Goal: Task Accomplishment & Management: Manage account settings

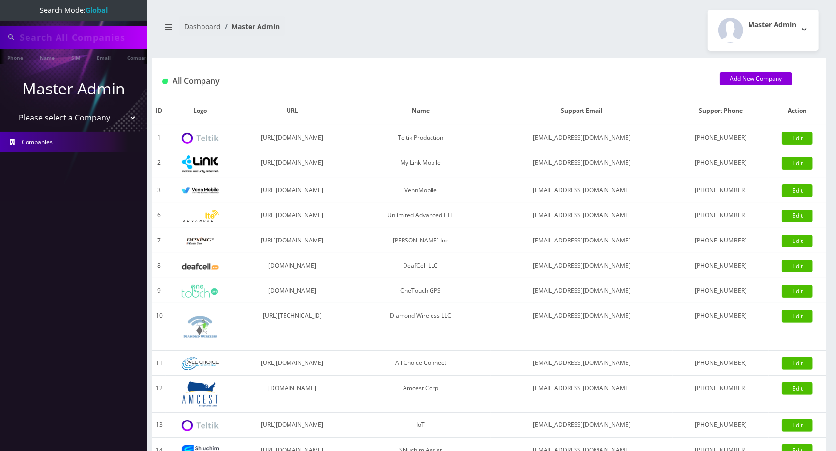
type input "[PERSON_NAME] and"
click at [52, 123] on select "Please select a Company Teltik Production My Link Mobile VennMobile Unlimited A…" at bounding box center [73, 118] width 125 height 19
select select "13"
click at [11, 109] on select "Please select a Company Teltik Production My Link Mobile VennMobile Unlimited A…" at bounding box center [73, 118] width 125 height 19
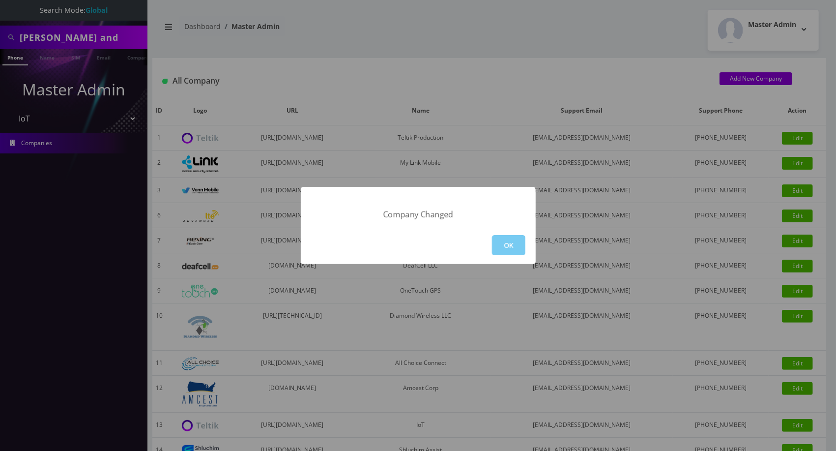
click at [511, 248] on button "OK" at bounding box center [508, 245] width 33 height 20
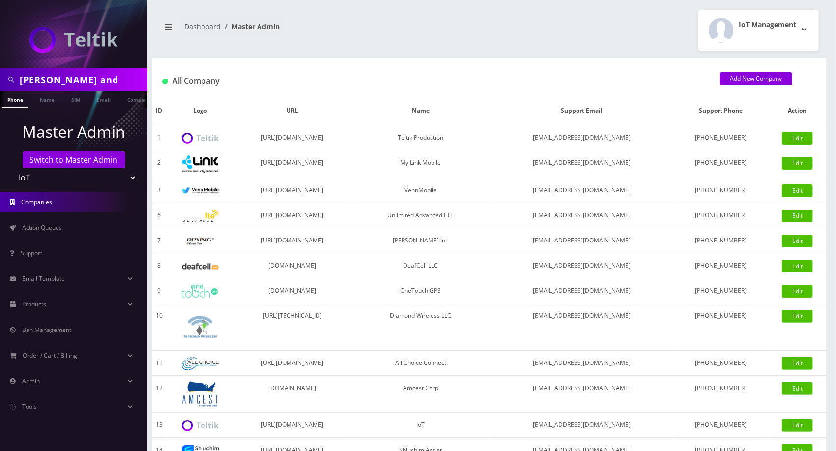
click at [58, 90] on div "steve and" at bounding box center [73, 80] width 147 height 24
click at [61, 80] on input "steve and" at bounding box center [82, 79] width 125 height 19
type input "seq"
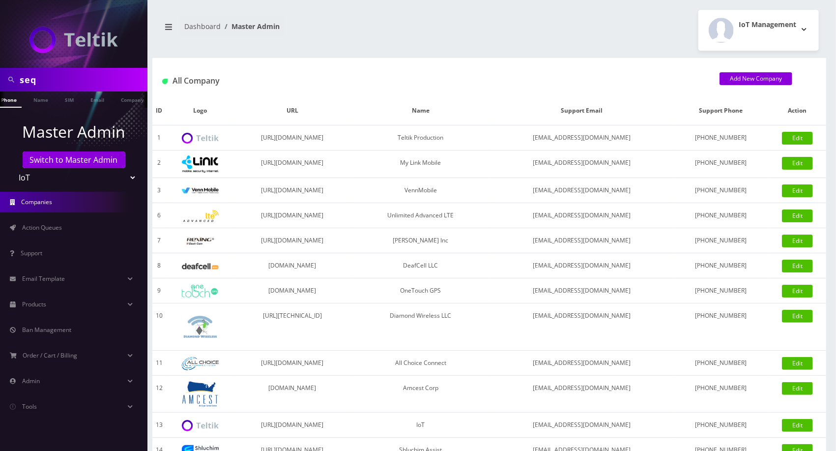
click at [138, 99] on ul at bounding box center [143, 99] width 10 height 17
click at [86, 96] on link "Company" at bounding box center [87, 99] width 33 height 16
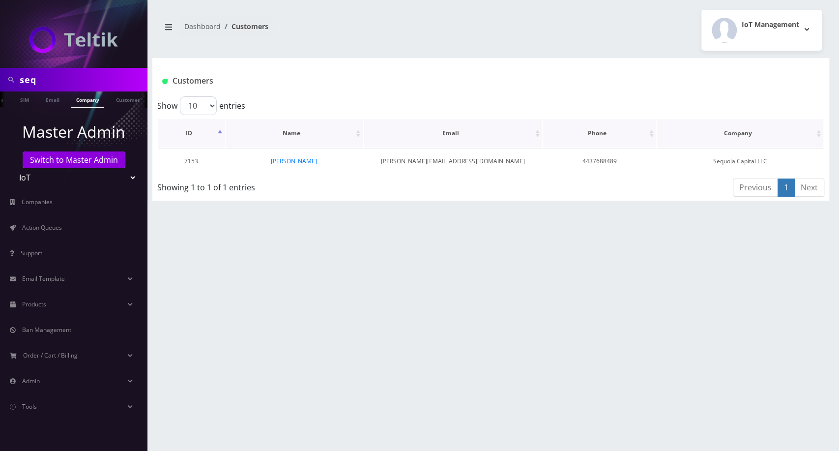
scroll to position [0, 53]
click at [284, 162] on link "ryan rosendorff" at bounding box center [294, 161] width 46 height 8
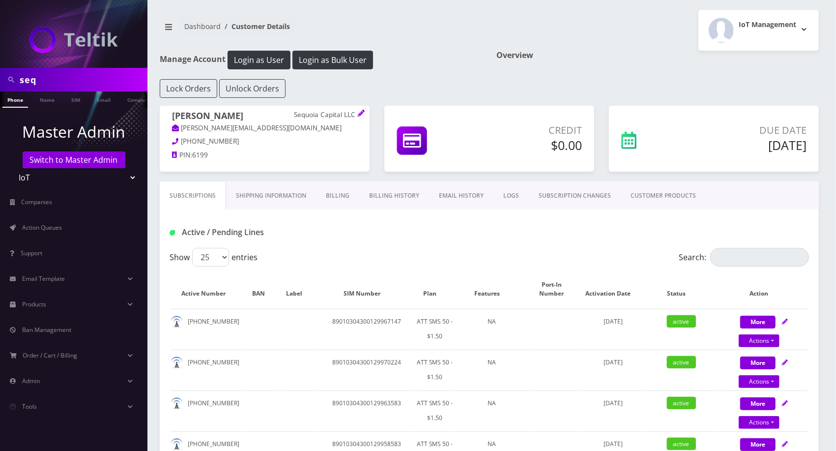
click at [90, 293] on li "Products Devices Plans Sims Add-Ons One-Off Replacement Products" at bounding box center [73, 305] width 147 height 26
click at [82, 307] on link "Products" at bounding box center [73, 304] width 147 height 21
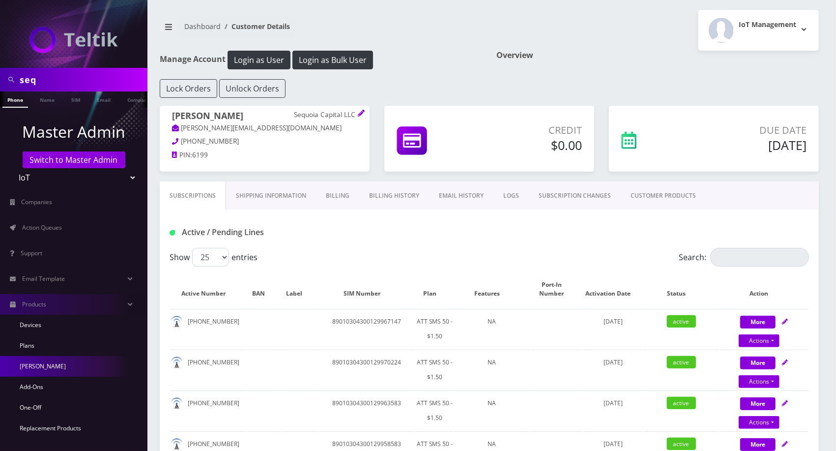
click at [33, 368] on link "[PERSON_NAME]" at bounding box center [73, 366] width 147 height 21
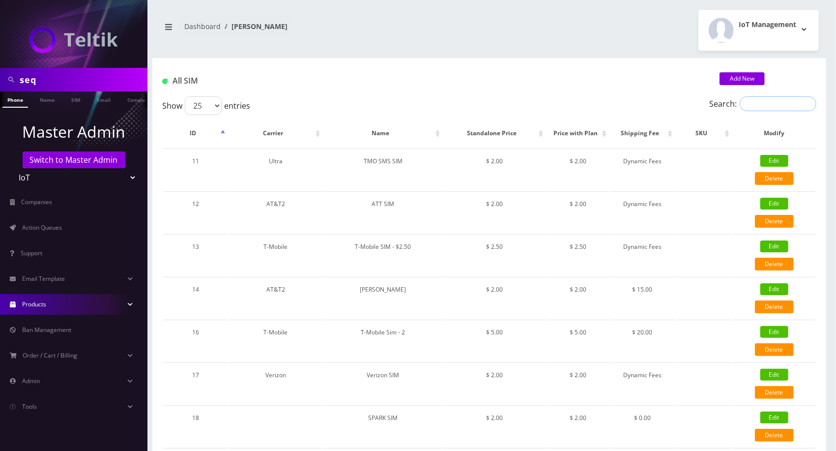
click at [758, 100] on input "Search:" at bounding box center [778, 103] width 77 height 15
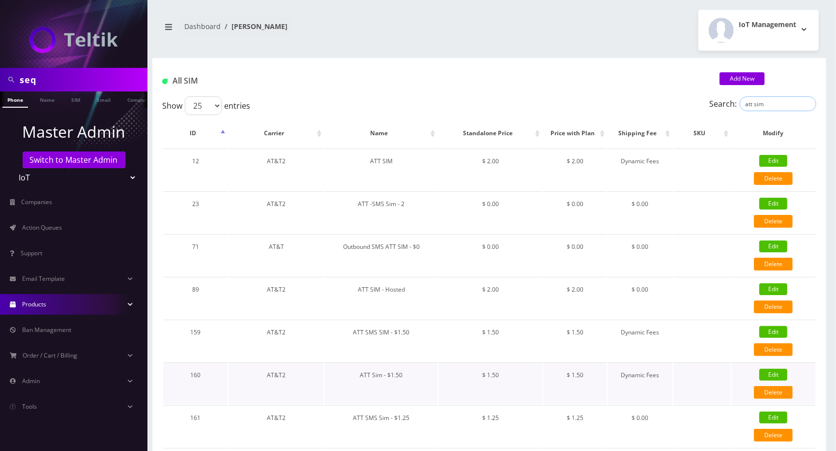
type input "att sim"
click at [778, 374] on link "Edit" at bounding box center [774, 375] width 28 height 12
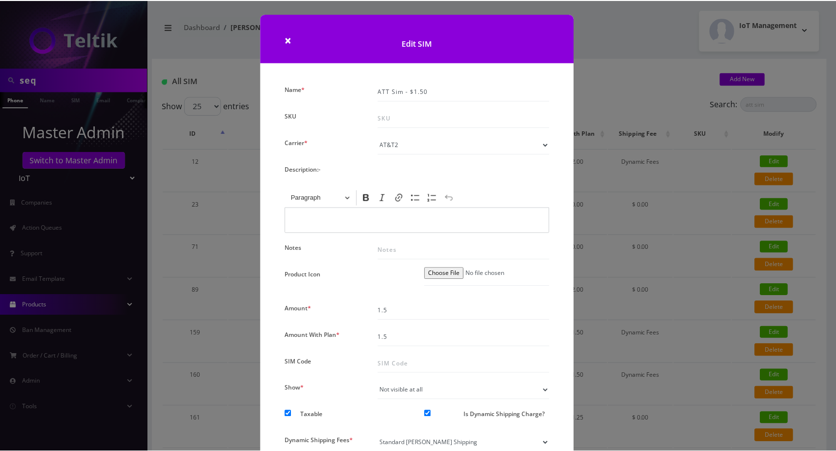
scroll to position [87, 0]
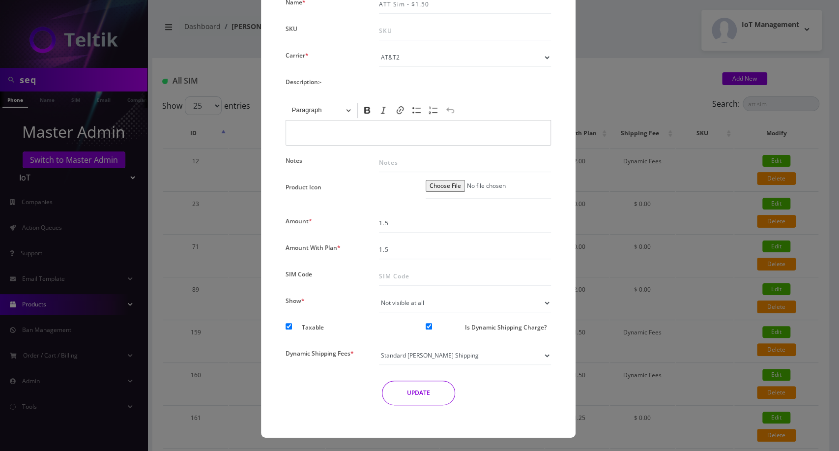
click at [427, 330] on div at bounding box center [441, 329] width 47 height 18
click at [427, 325] on input "Is Dynamic Shipping Charge?" at bounding box center [429, 326] width 6 height 6
checkbox input "false"
click at [419, 398] on button "UPDATE" at bounding box center [418, 392] width 73 height 25
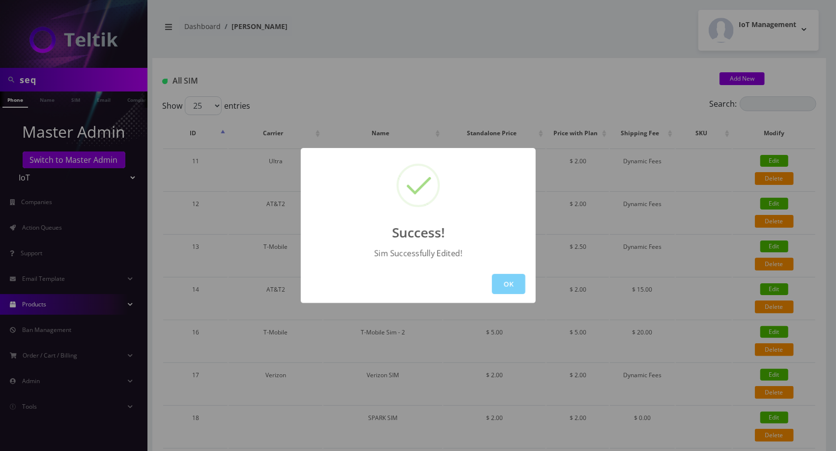
click at [528, 284] on div "OK" at bounding box center [418, 284] width 235 height 38
click at [514, 285] on button "OK" at bounding box center [508, 284] width 33 height 20
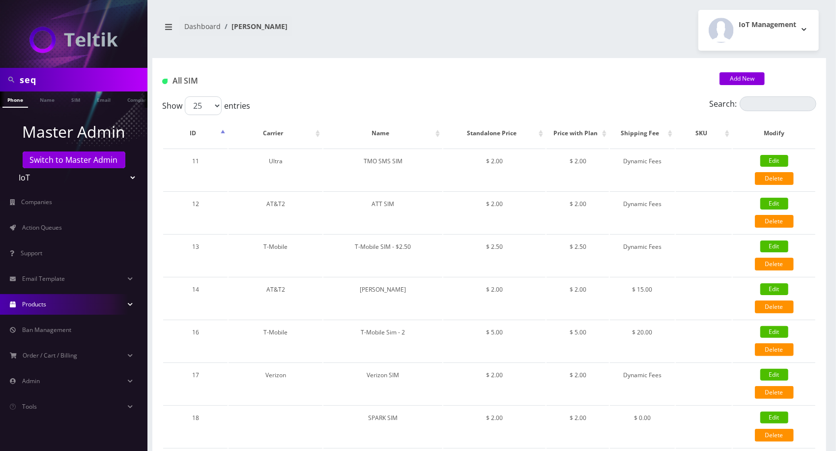
click at [81, 85] on input "seq" at bounding box center [82, 79] width 125 height 19
type input "frt"
click at [126, 100] on link "Company" at bounding box center [138, 99] width 33 height 16
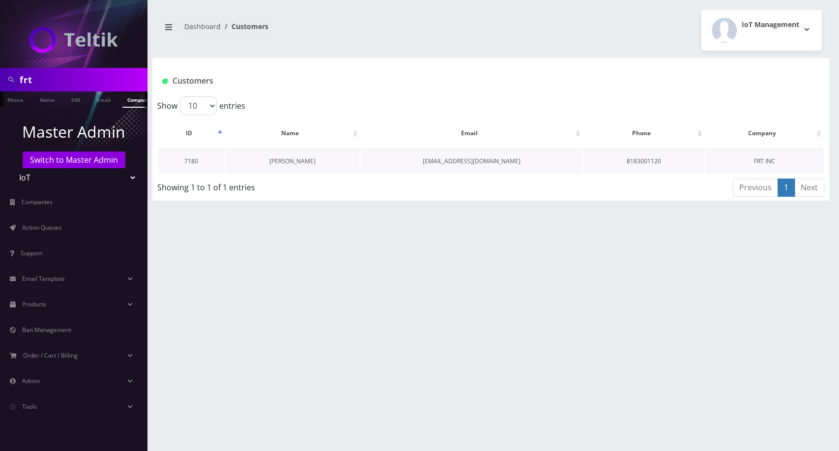
click at [289, 162] on link "[PERSON_NAME]" at bounding box center [292, 161] width 46 height 8
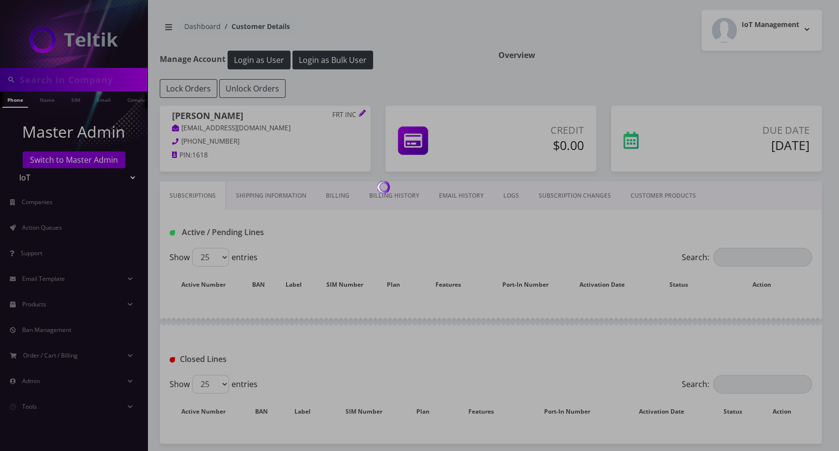
type input "frt"
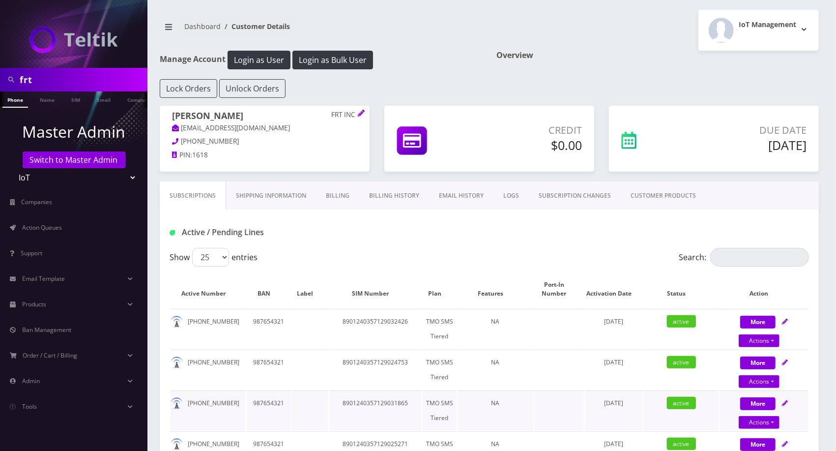
click at [267, 424] on td "987654321" at bounding box center [269, 410] width 44 height 40
click at [435, 293] on th "Plan" at bounding box center [440, 288] width 34 height 37
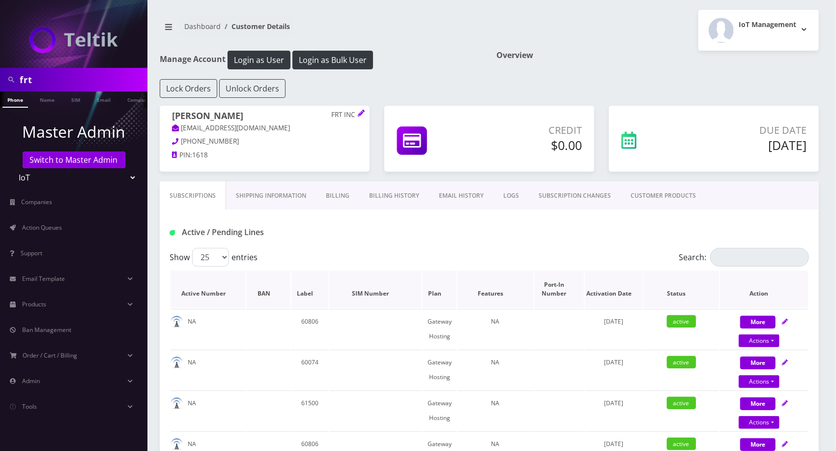
click at [434, 290] on th "Plan" at bounding box center [440, 288] width 34 height 37
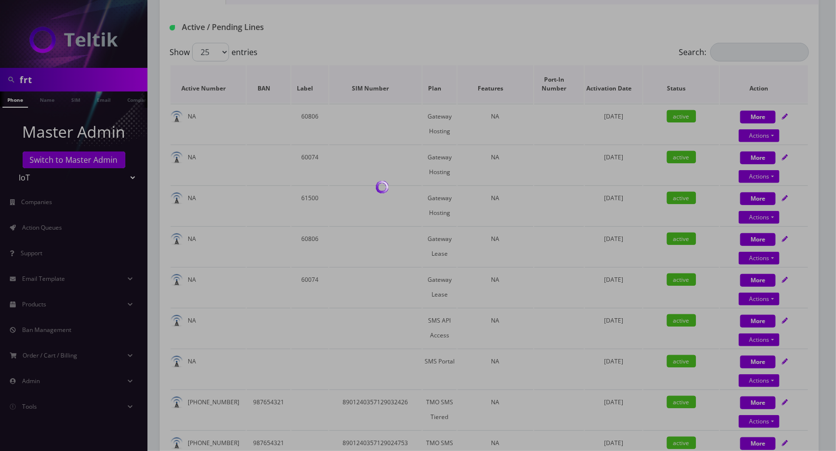
scroll to position [213, 0]
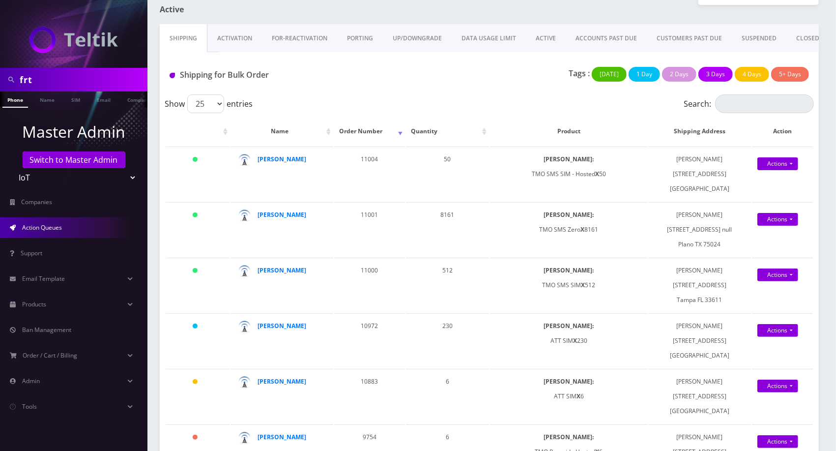
scroll to position [69, 0]
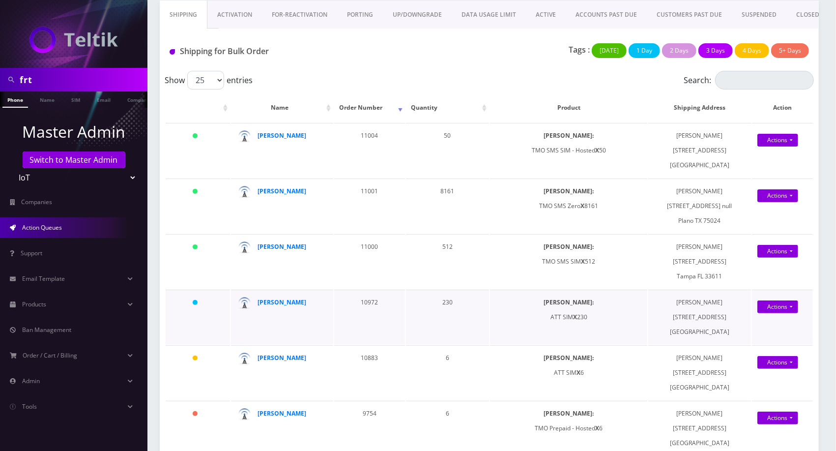
click at [716, 344] on td "Shuron Woodyard 9627 Philadelphia Road Suite 130 Rosedale MD 21237" at bounding box center [699, 317] width 103 height 55
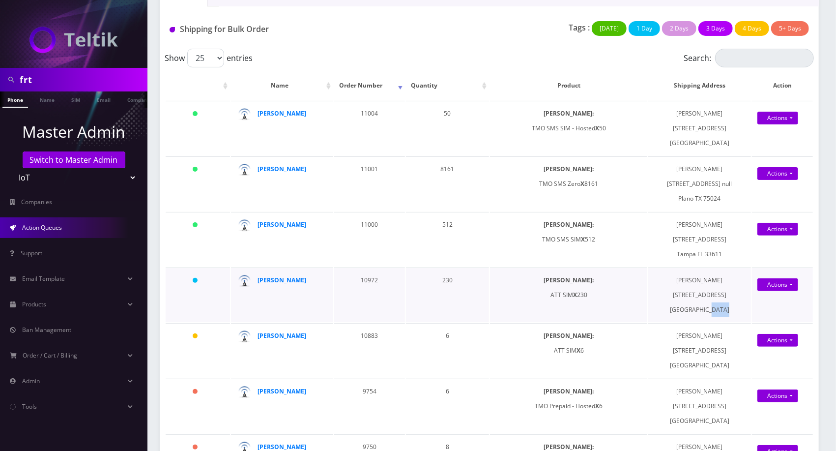
scroll to position [93, 0]
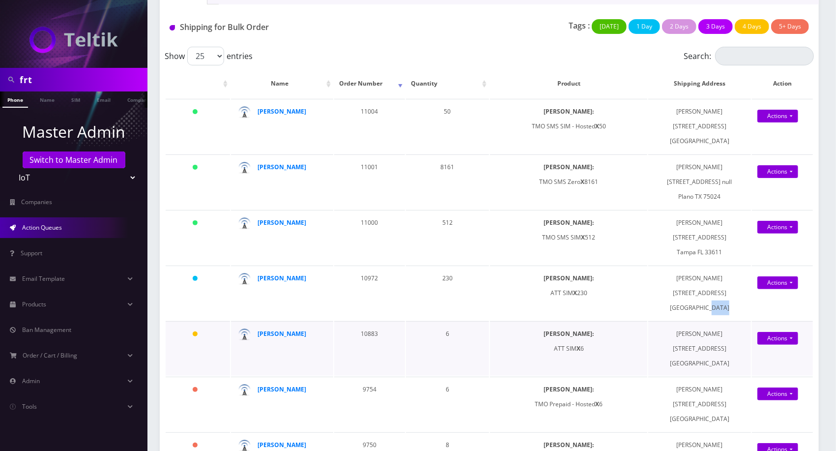
copy td "21237"
click at [206, 431] on td "62 days" at bounding box center [198, 404] width 64 height 55
drag, startPoint x: 312, startPoint y: 250, endPoint x: 258, endPoint y: 245, distance: 54.3
click at [258, 230] on div "Ryan Taravella" at bounding box center [290, 222] width 65 height 15
copy strong "Ryan Taravella"
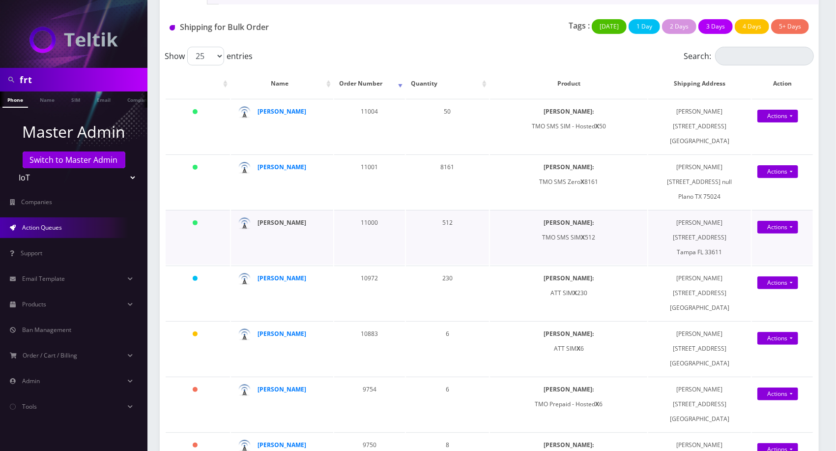
copy strong "Ryan Taravella"
drag, startPoint x: 728, startPoint y: 274, endPoint x: 681, endPoint y: 236, distance: 60.1
click at [681, 236] on td "Ryan Taravella 5827 S 5th St null Tampa FL 33611" at bounding box center [699, 237] width 103 height 55
copy td "Ryan Taravella 5827 S 5th St null Tampa FL 33611"
click at [300, 429] on td "Steve Anderson" at bounding box center [282, 404] width 103 height 55
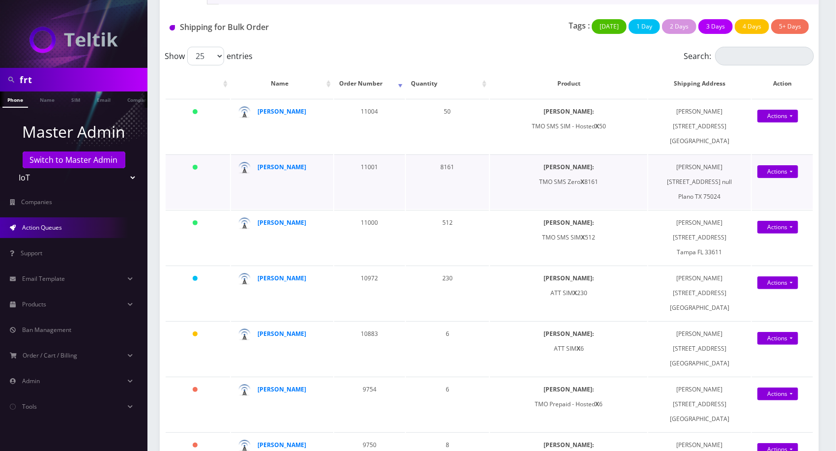
click at [445, 166] on td "8161" at bounding box center [448, 181] width 84 height 55
click at [445, 173] on td "8161" at bounding box center [448, 181] width 84 height 55
copy td "8161"
click at [366, 59] on div "Show 25 50 100 250 500 1000 entries" at bounding box center [408, 56] width 487 height 19
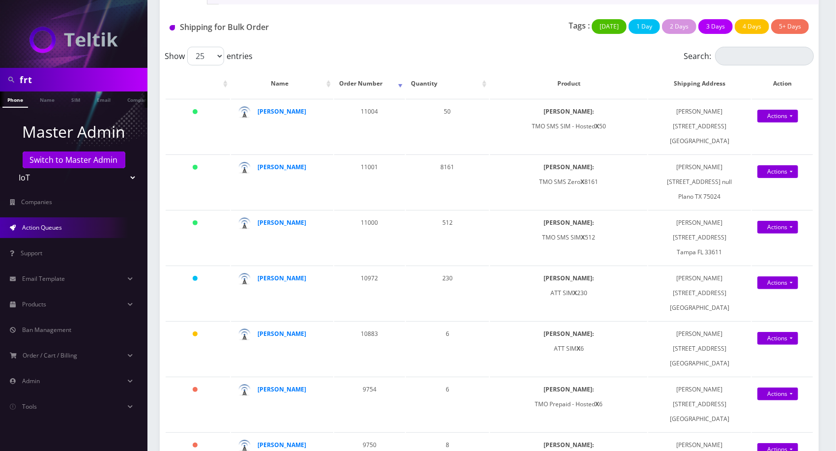
click at [366, 59] on div "Show 25 50 100 250 500 1000 entries" at bounding box center [408, 56] width 487 height 19
click at [279, 116] on strong "Justin Carmen" at bounding box center [282, 111] width 49 height 8
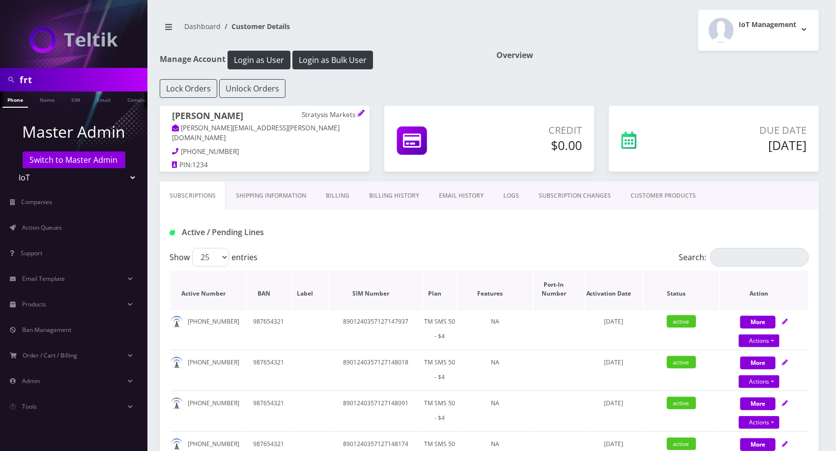
click at [436, 280] on th "Plan" at bounding box center [439, 288] width 33 height 37
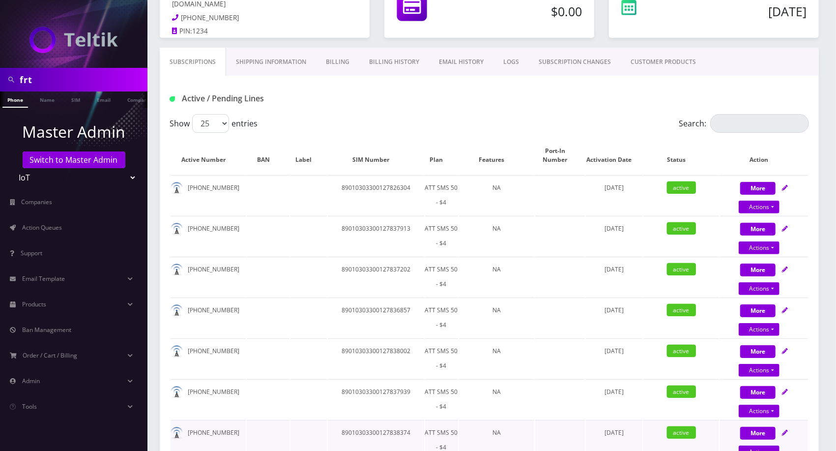
scroll to position [129, 0]
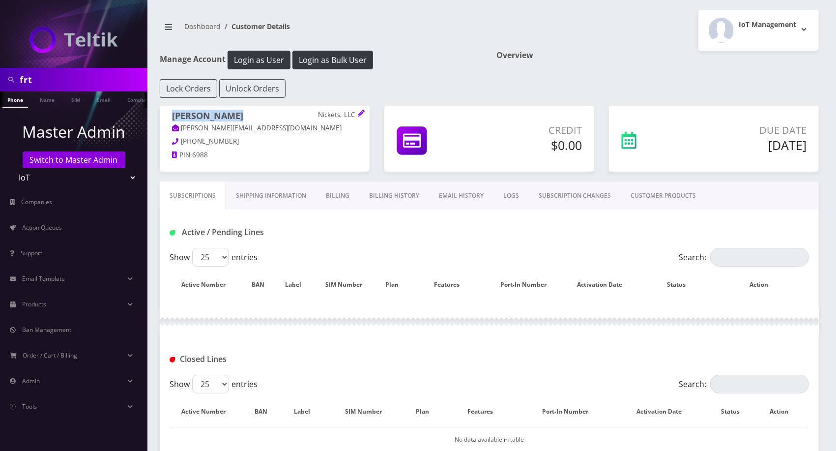
drag, startPoint x: 254, startPoint y: 116, endPoint x: 169, endPoint y: 115, distance: 85.0
click at [169, 115] on div "[PERSON_NAME], LLC [PERSON_NAME][EMAIL_ADDRESS][DOMAIN_NAME] [PHONE_NUMBER] PIN…" at bounding box center [265, 137] width 210 height 62
copy h1 "Andrew Werner"
drag, startPoint x: 244, startPoint y: 117, endPoint x: 173, endPoint y: 114, distance: 71.9
click at [173, 114] on h1 "Chris Cleary Stratysis Markets" at bounding box center [264, 117] width 185 height 12
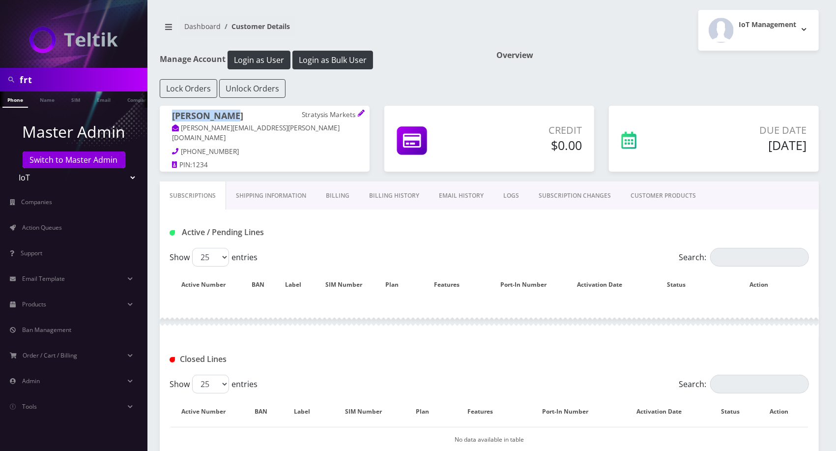
copy h1 "Chris Cleary"
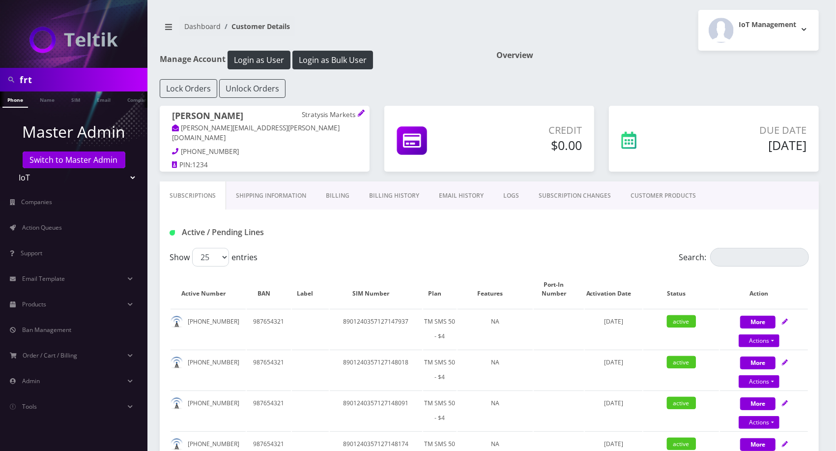
click at [45, 82] on input "frt" at bounding box center [82, 79] width 125 height 19
type input "seq"
click at [138, 103] on ul at bounding box center [143, 99] width 10 height 17
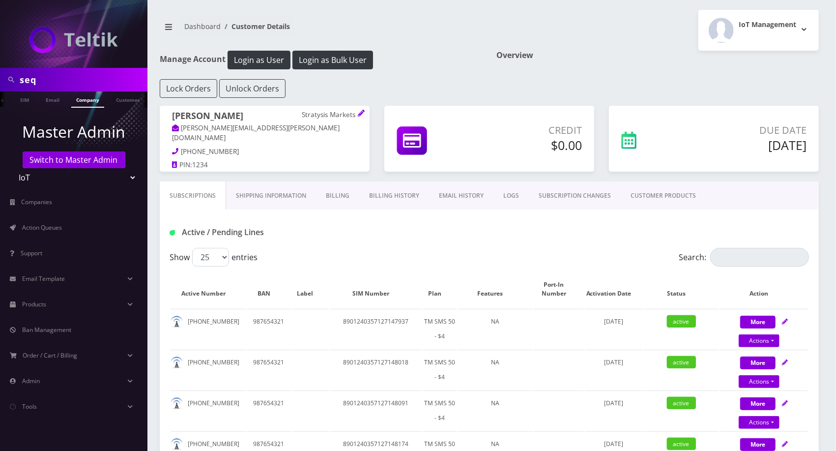
click at [77, 102] on link "Company" at bounding box center [87, 99] width 33 height 16
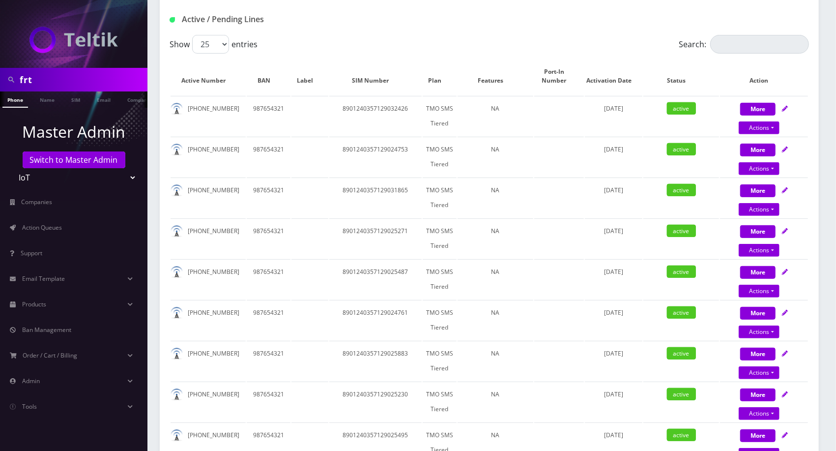
scroll to position [213, 0]
click at [71, 221] on link "Action Queues" at bounding box center [73, 227] width 147 height 21
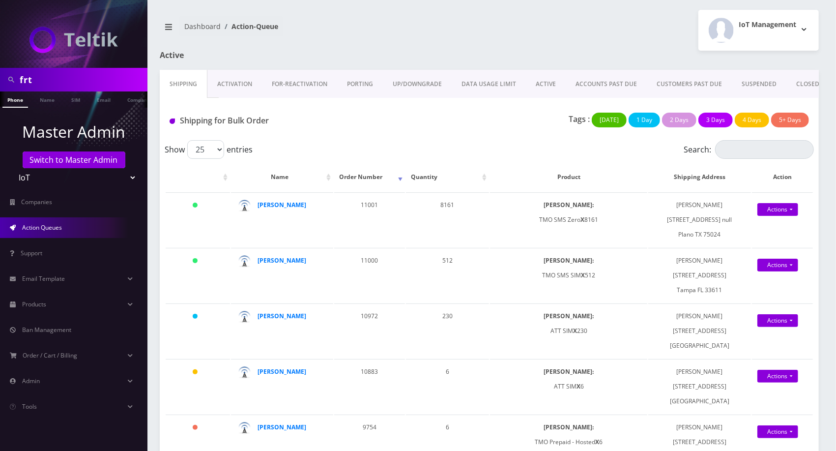
scroll to position [47, 0]
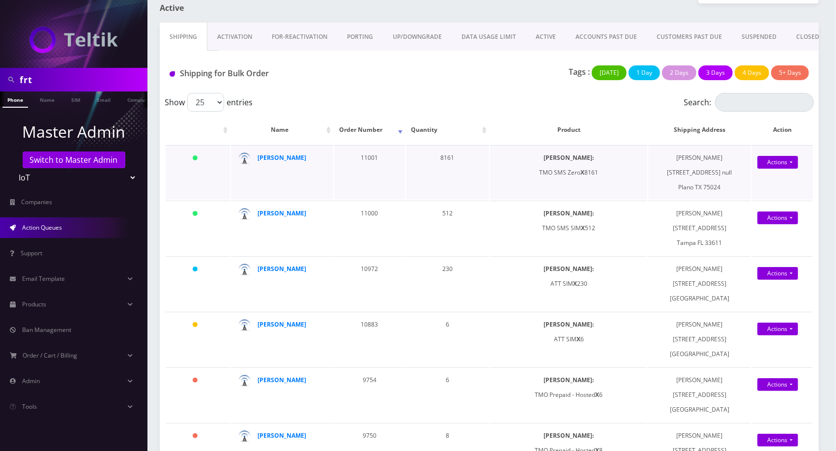
click at [362, 166] on td "11001" at bounding box center [369, 172] width 71 height 55
copy td "11001"
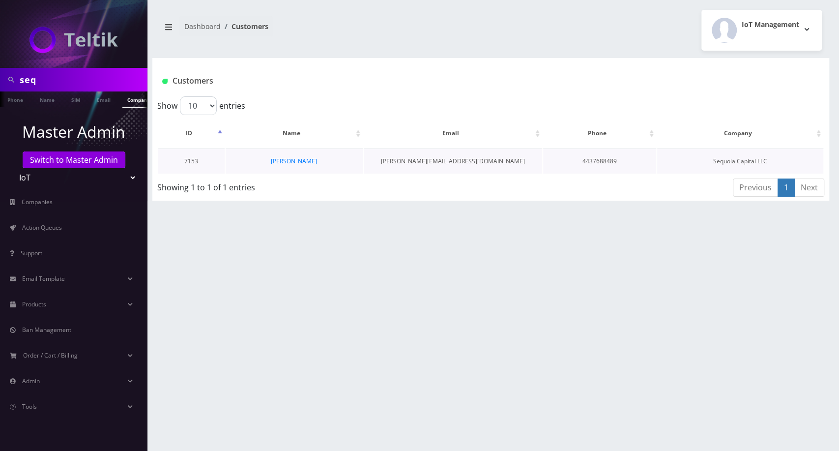
click at [294, 157] on link "[PERSON_NAME]" at bounding box center [294, 161] width 46 height 8
click at [294, 159] on link "[PERSON_NAME]" at bounding box center [294, 161] width 46 height 8
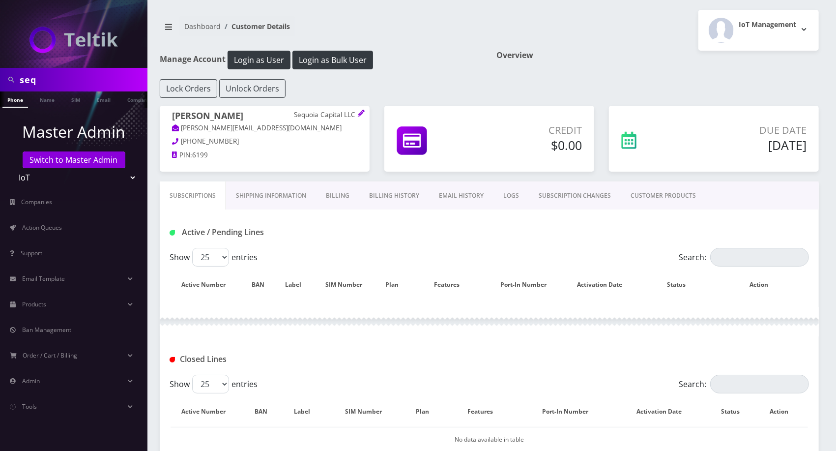
click at [264, 202] on link "Shipping Information" at bounding box center [271, 195] width 90 height 29
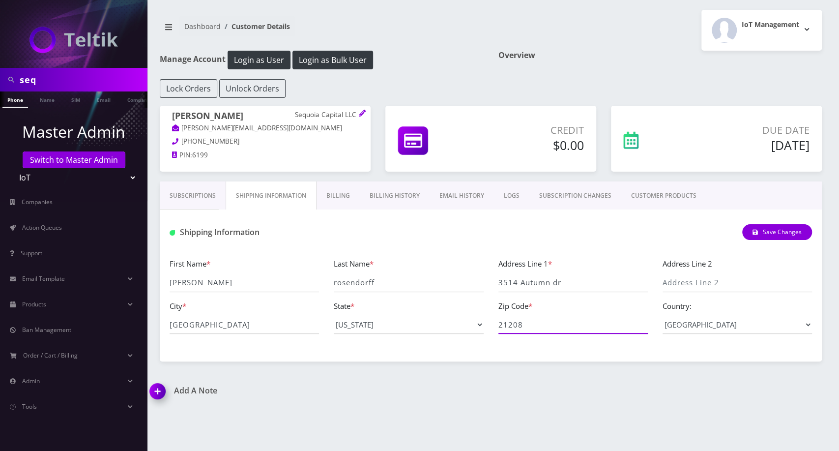
click at [511, 331] on input "21208" at bounding box center [572, 324] width 149 height 19
click at [327, 94] on div "Lock Orders Unlock Orders" at bounding box center [490, 88] width 677 height 19
click at [525, 288] on input "3514 Autumn dr" at bounding box center [572, 282] width 149 height 19
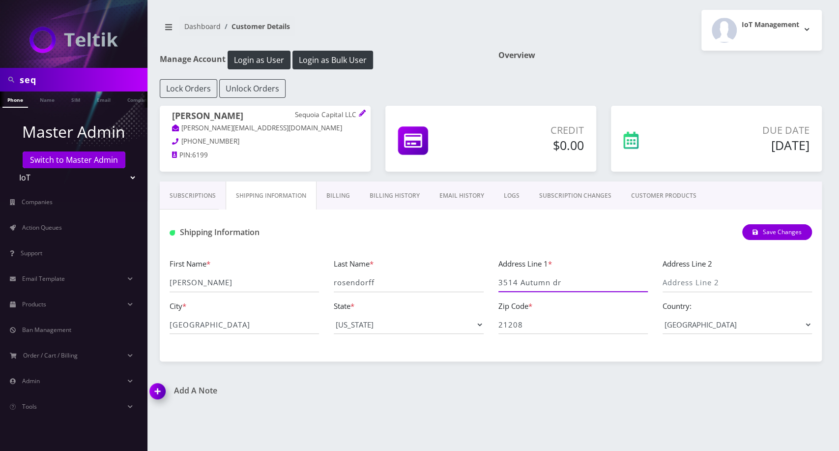
click at [525, 288] on input "3514 Autumn dr" at bounding box center [572, 282] width 149 height 19
click at [537, 323] on input "21208" at bounding box center [572, 324] width 149 height 19
